Goal: Use online tool/utility: Utilize a website feature to perform a specific function

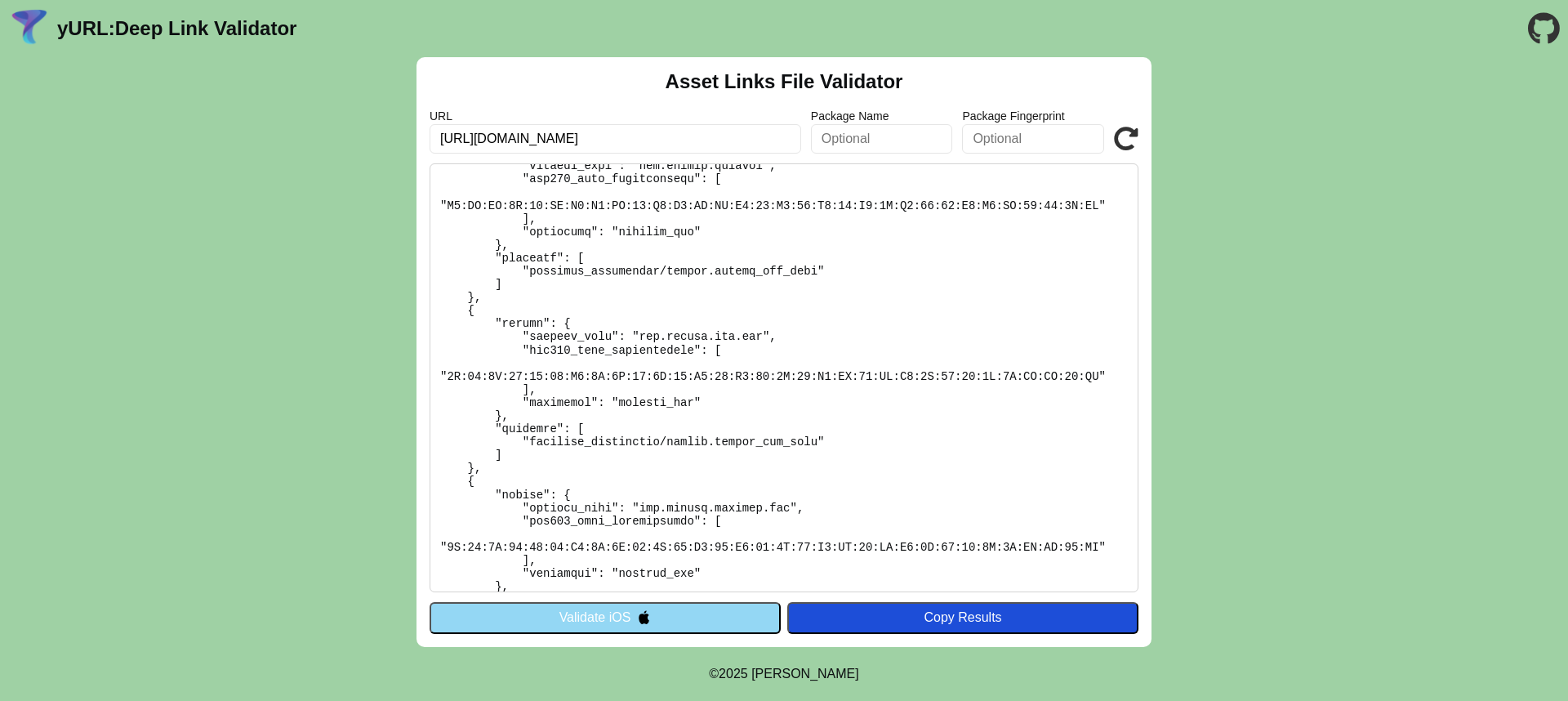
scroll to position [353, 0]
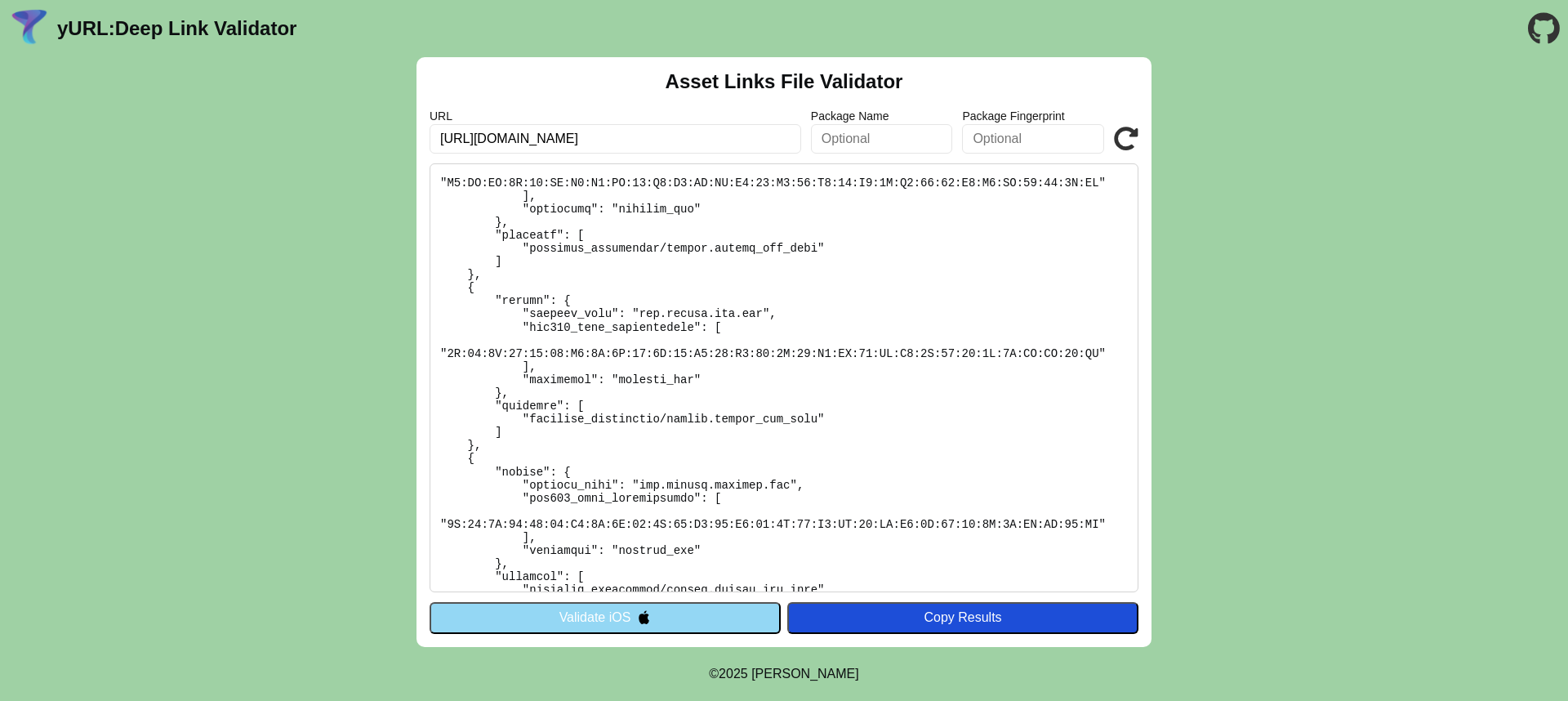
click at [667, 142] on input "[URL][DOMAIN_NAME]" at bounding box center [616, 139] width 371 height 30
click button "Validate" at bounding box center [0, 0] width 0 height 0
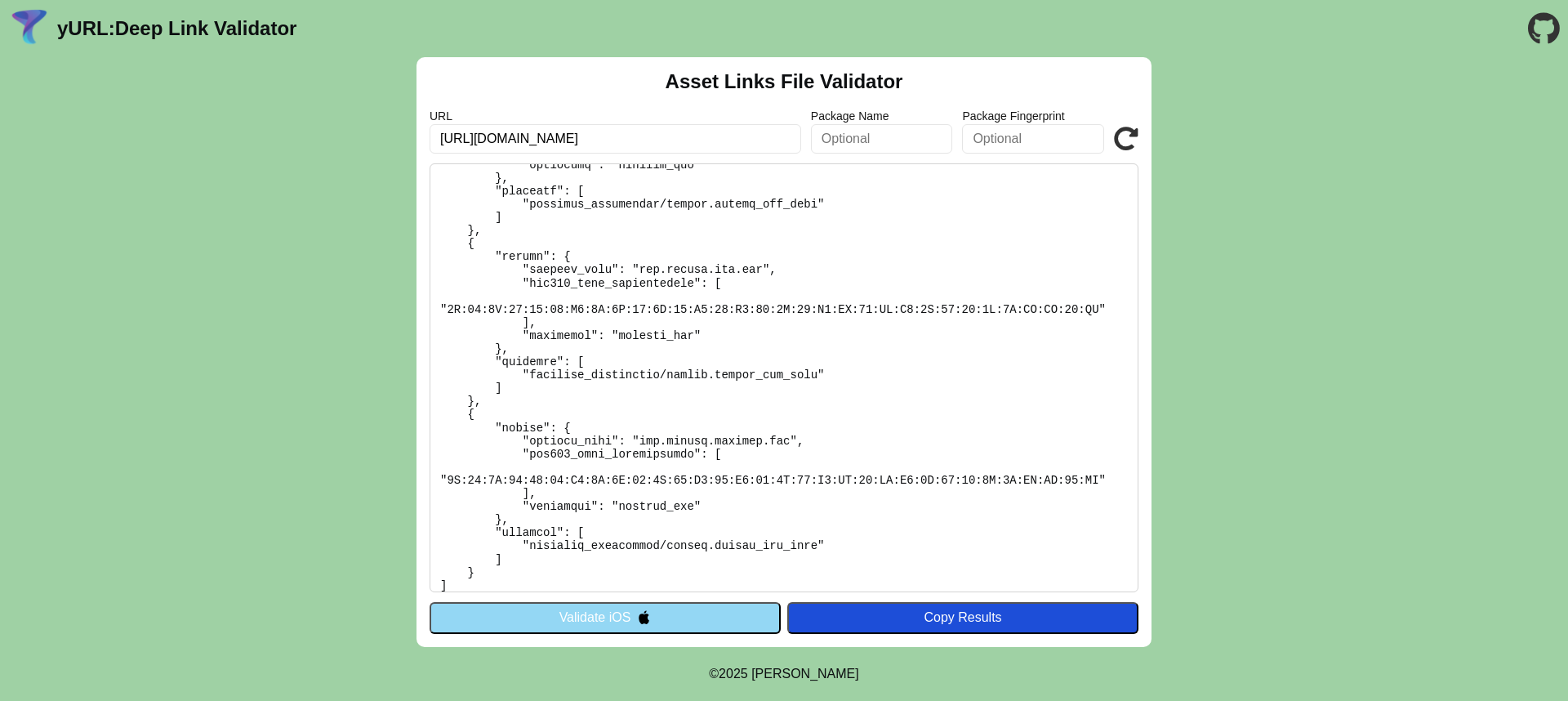
scroll to position [408, 0]
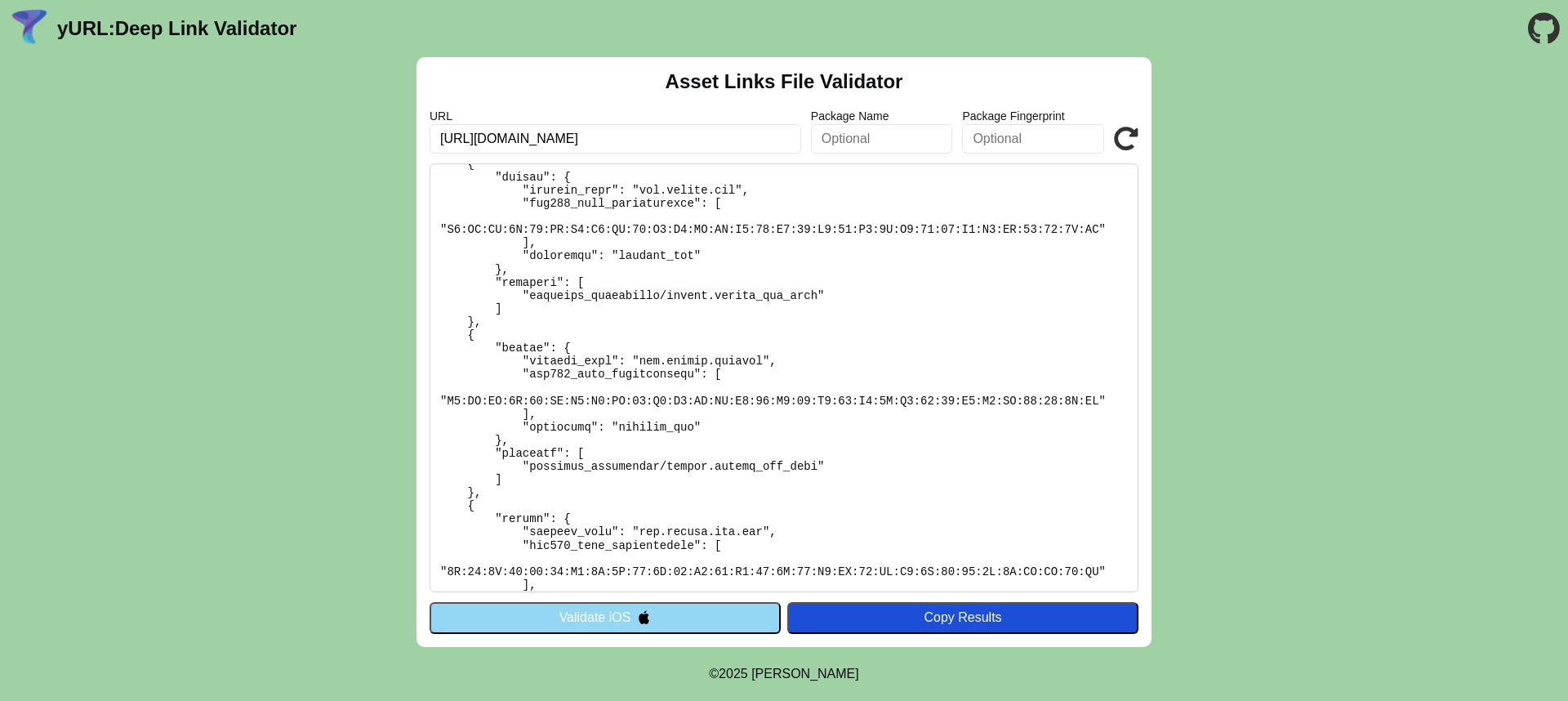
scroll to position [6, 0]
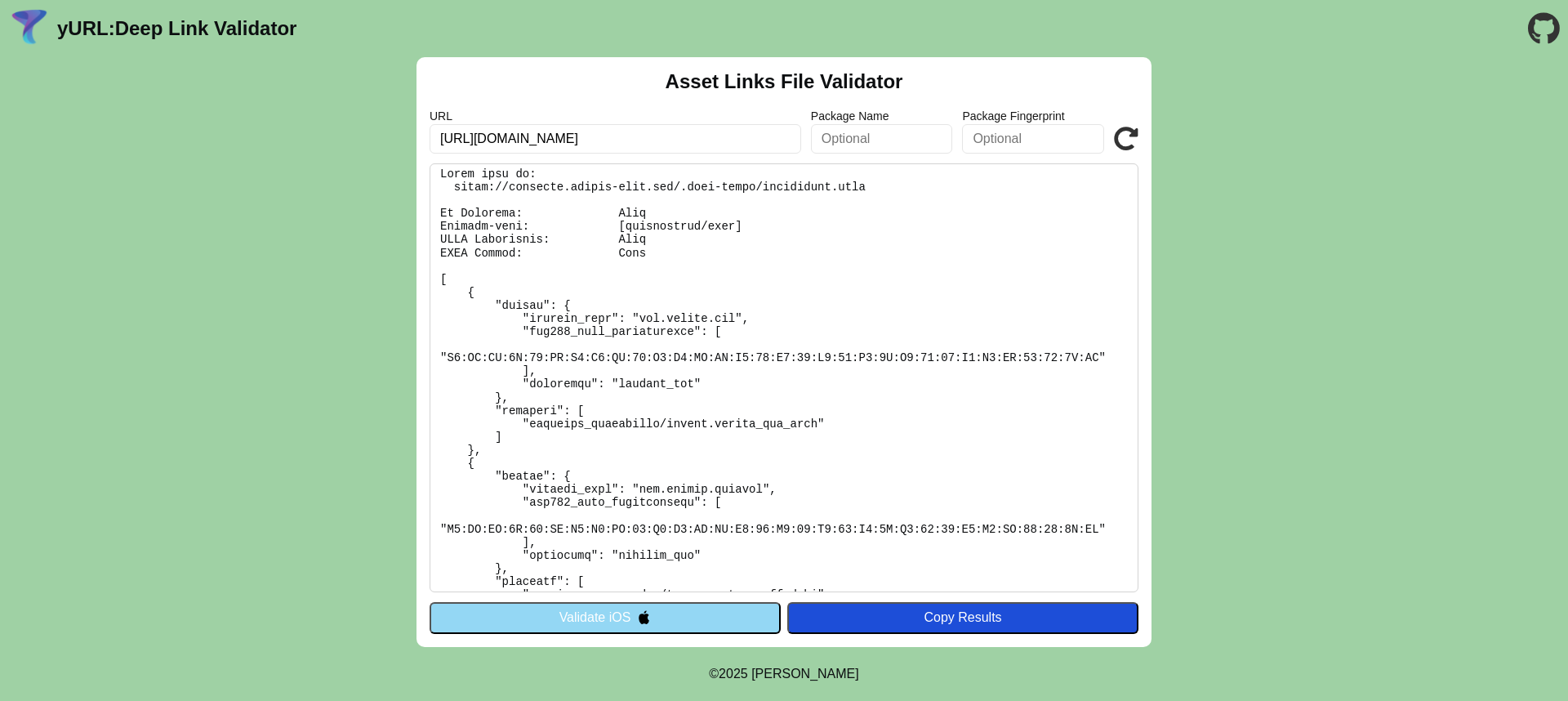
click at [702, 131] on input "[URL][DOMAIN_NAME]" at bounding box center [616, 139] width 371 height 30
click button "Validate" at bounding box center [0, 0] width 0 height 0
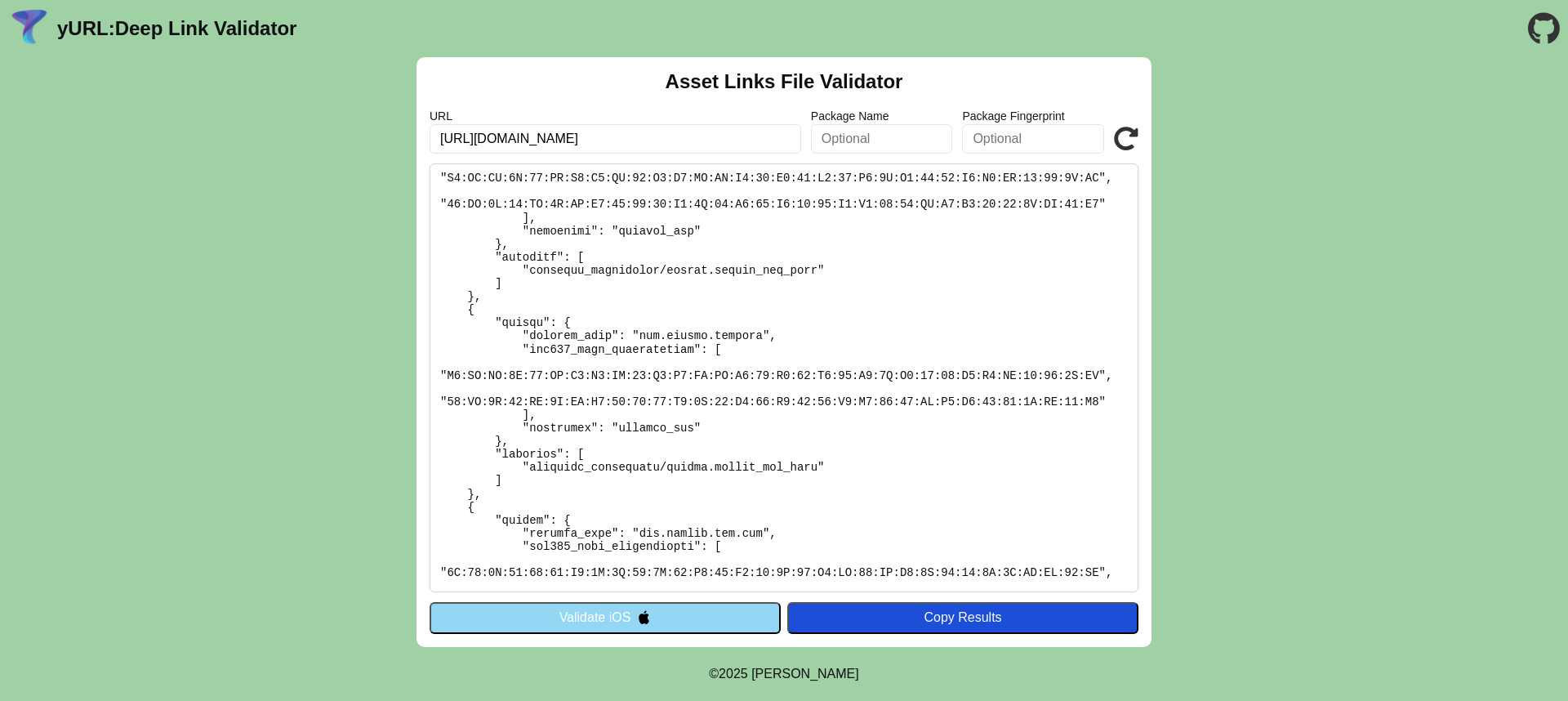
scroll to position [513, 0]
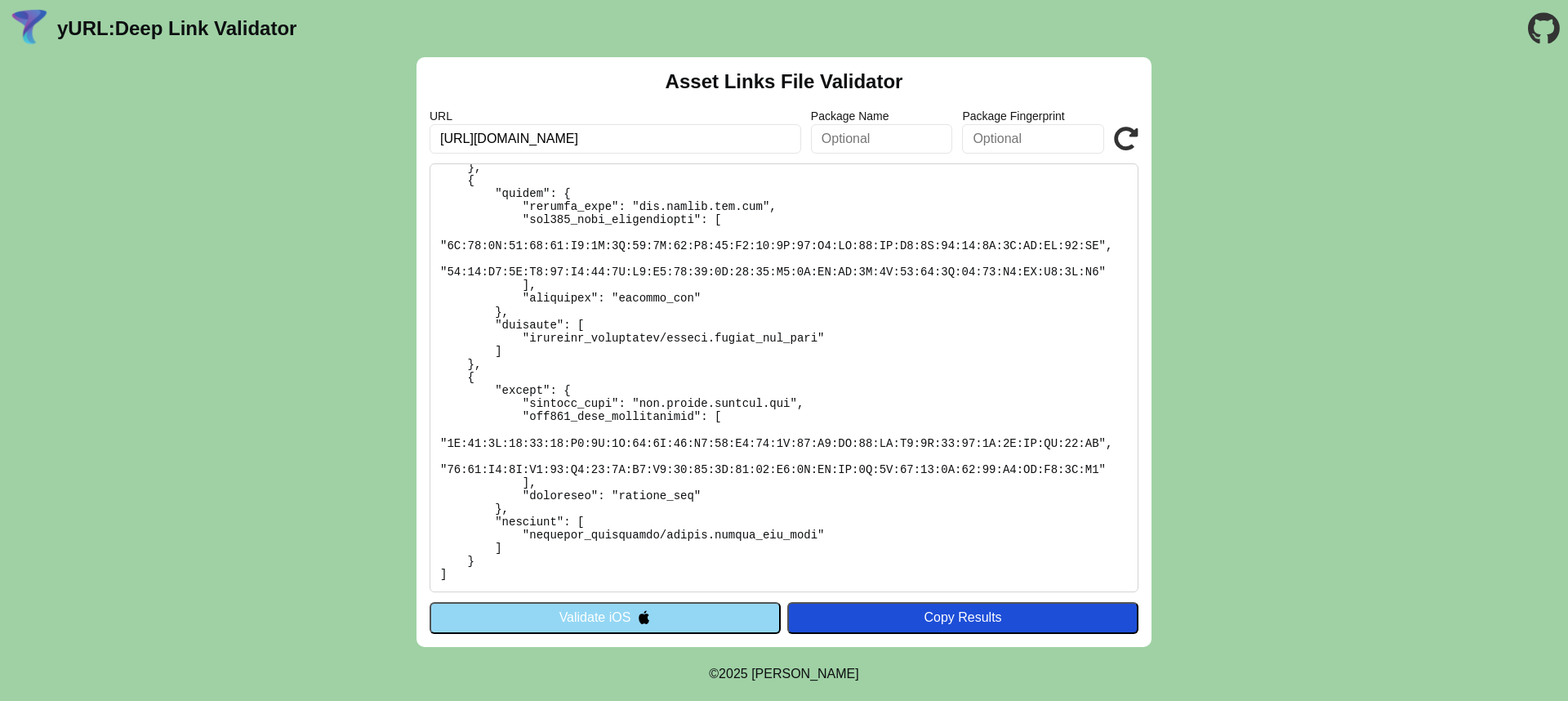
drag, startPoint x: 734, startPoint y: 141, endPoint x: 747, endPoint y: 131, distance: 16.4
click at [734, 141] on input "[URL][DOMAIN_NAME]" at bounding box center [616, 139] width 371 height 30
click button "Validate" at bounding box center [0, 0] width 0 height 0
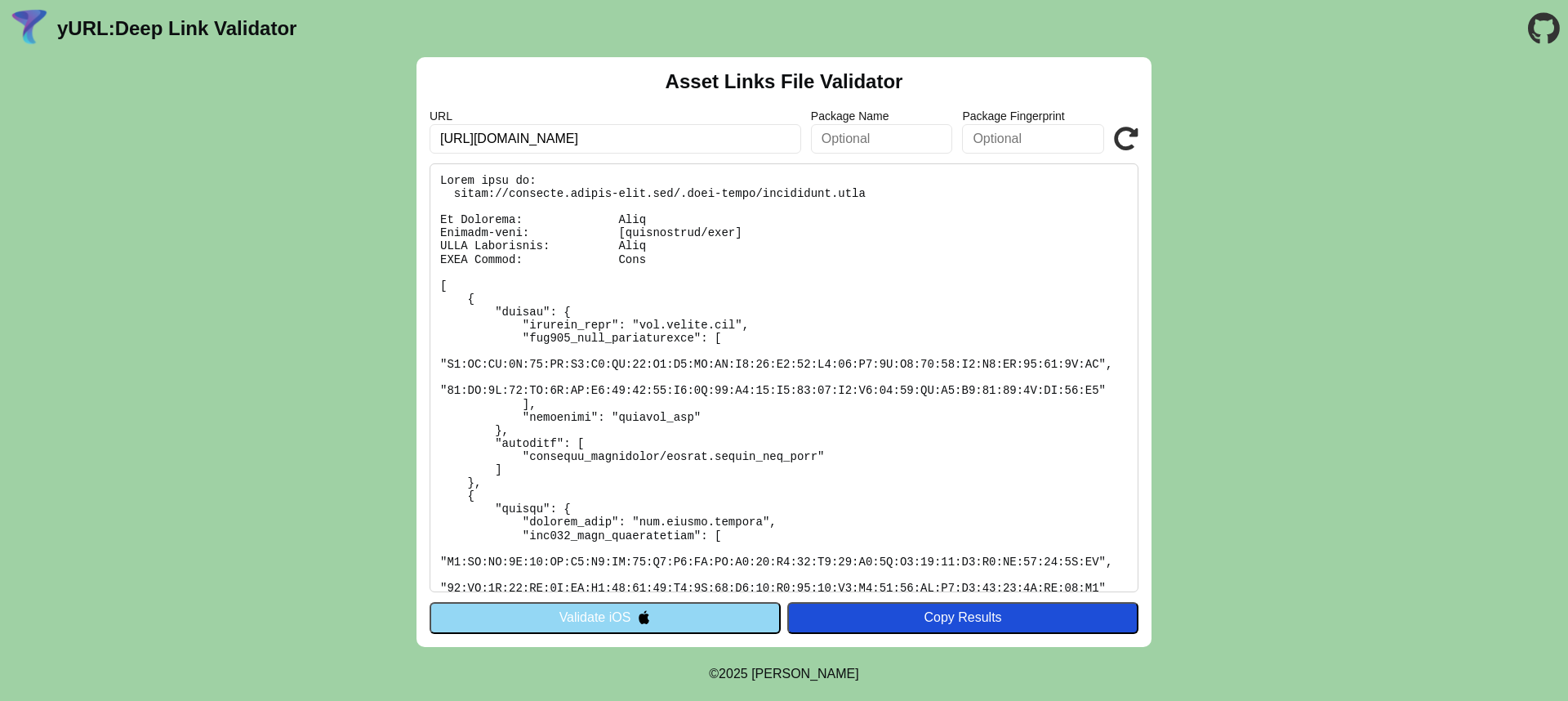
click at [836, 185] on pre at bounding box center [784, 378] width 709 height 429
click at [824, 188] on div at bounding box center [824, 188] width 0 height 0
click at [831, 193] on pre at bounding box center [784, 378] width 709 height 429
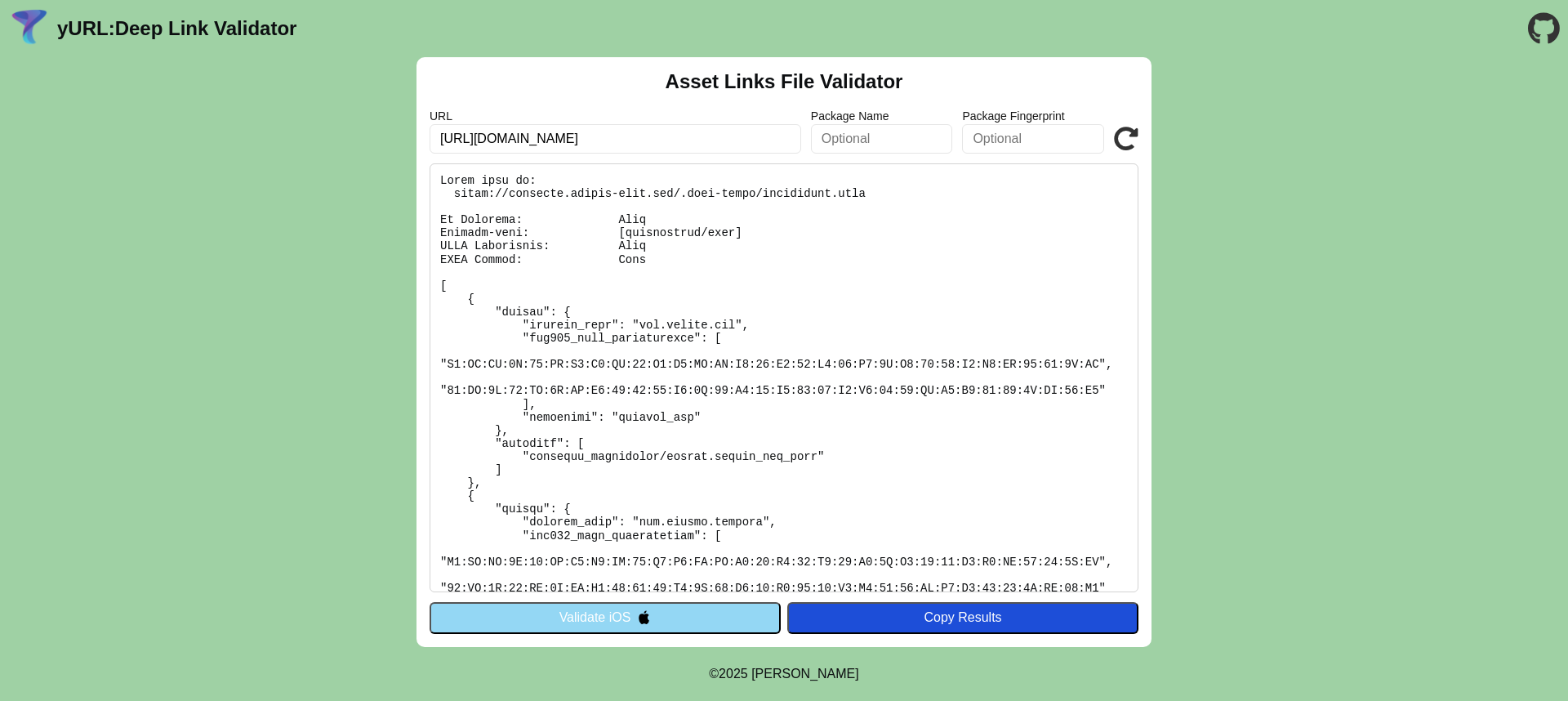
click at [716, 188] on pre at bounding box center [784, 378] width 709 height 429
click at [706, 193] on pre at bounding box center [784, 378] width 709 height 429
copy pre "https://customer.beneat-test.com/.well-known/assetlinks.json"
